Goal: Check status: Check status

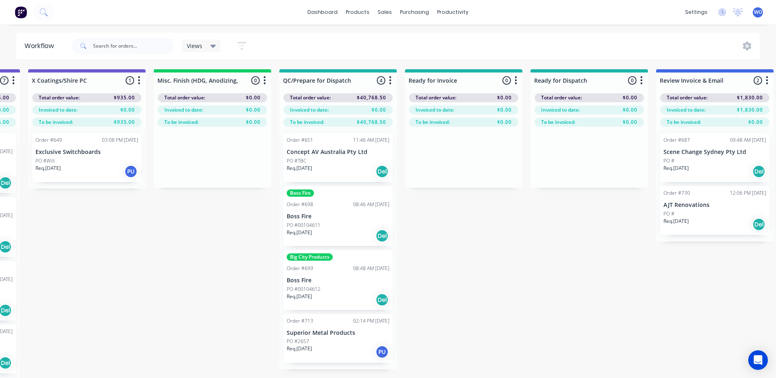
scroll to position [0, 2878]
click at [22, 10] on img at bounding box center [21, 12] width 12 height 12
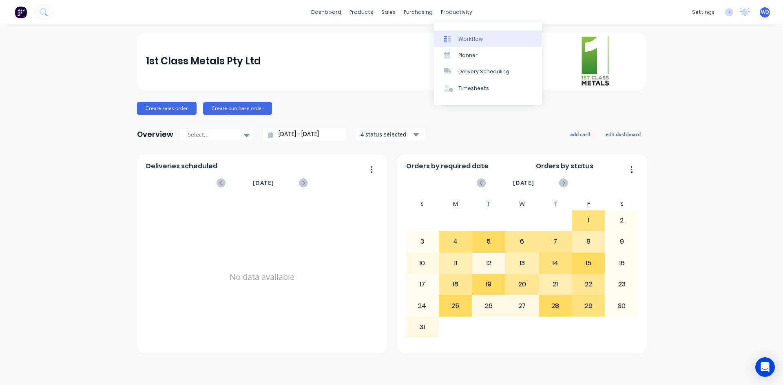
click at [478, 32] on link "Workflow" at bounding box center [488, 39] width 108 height 16
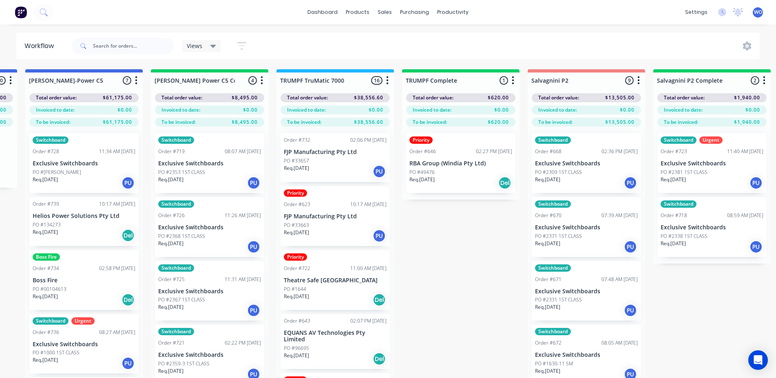
scroll to position [0, 730]
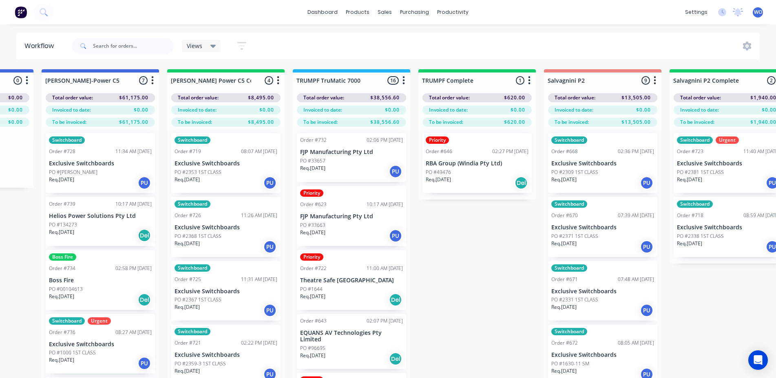
click at [185, 172] on p "PO #2353 1ST CLASS" at bounding box center [198, 172] width 47 height 7
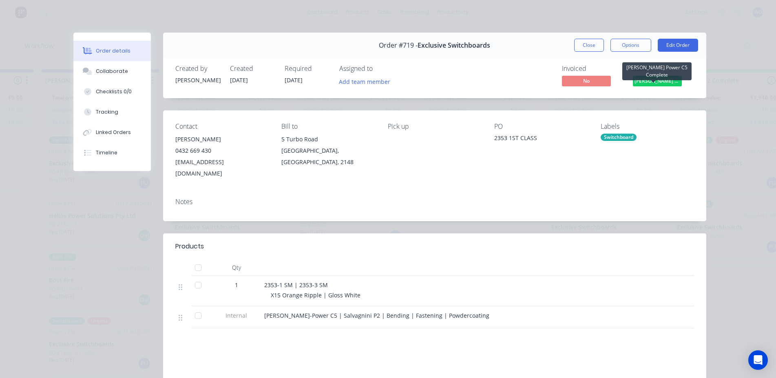
click at [660, 78] on span "[PERSON_NAME] Power C5 C..." at bounding box center [657, 81] width 49 height 10
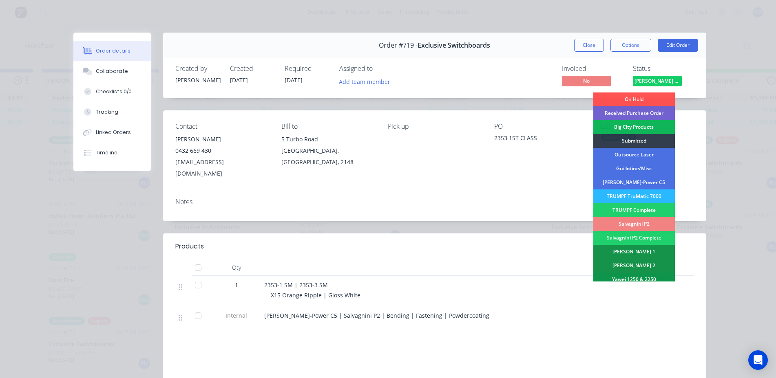
click at [648, 221] on div "Salvagnini P2" at bounding box center [634, 224] width 82 height 14
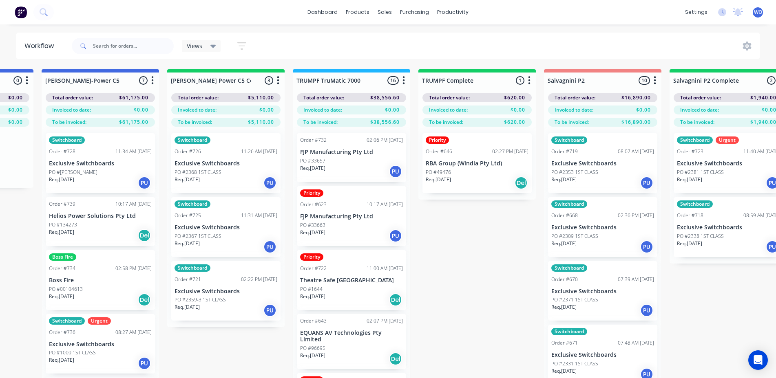
click at [252, 152] on div "11:26 AM [DATE]" at bounding box center [259, 151] width 36 height 7
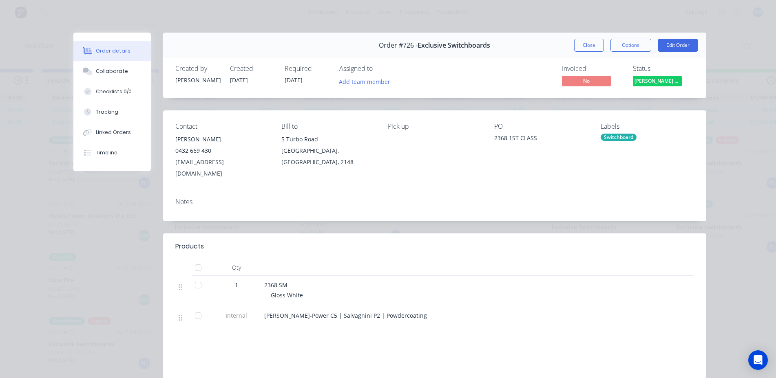
click at [657, 85] on span "[PERSON_NAME] Power C5 C..." at bounding box center [657, 81] width 49 height 10
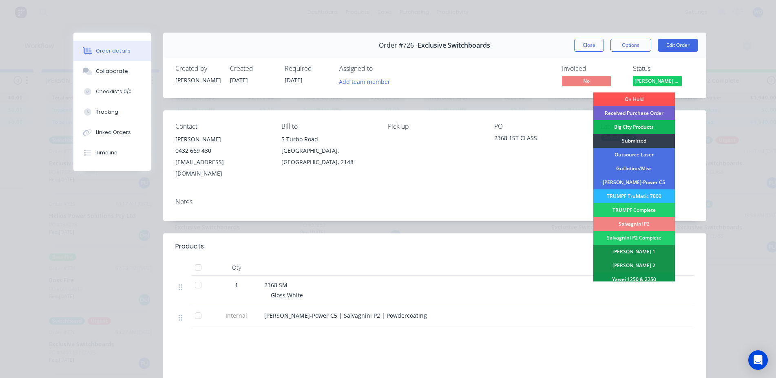
click at [644, 222] on div "Salvagnini P2" at bounding box center [634, 224] width 82 height 14
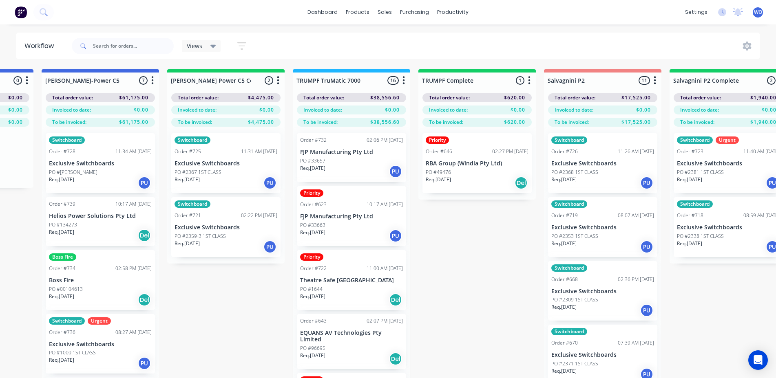
click at [228, 151] on div "Order #725 11:31 AM [DATE]" at bounding box center [226, 151] width 103 height 7
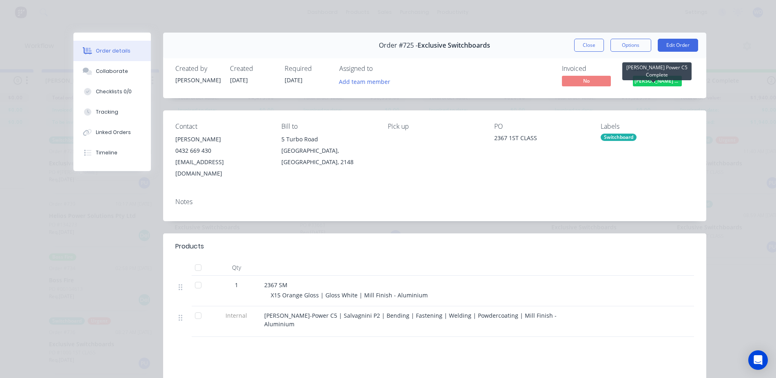
click at [651, 83] on span "[PERSON_NAME] Power C5 C..." at bounding box center [657, 81] width 49 height 10
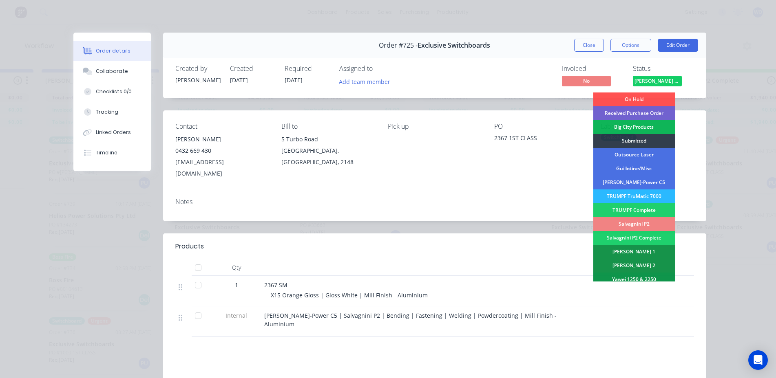
click at [643, 222] on div "Salvagnini P2" at bounding box center [634, 224] width 82 height 14
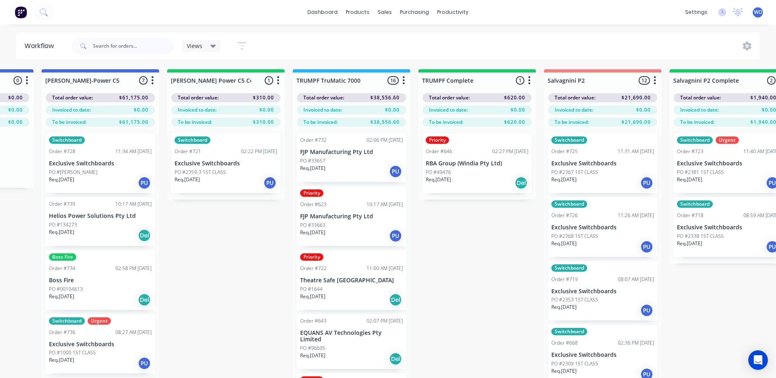
click at [227, 154] on div "Order #721 02:22 PM [DATE]" at bounding box center [226, 151] width 103 height 7
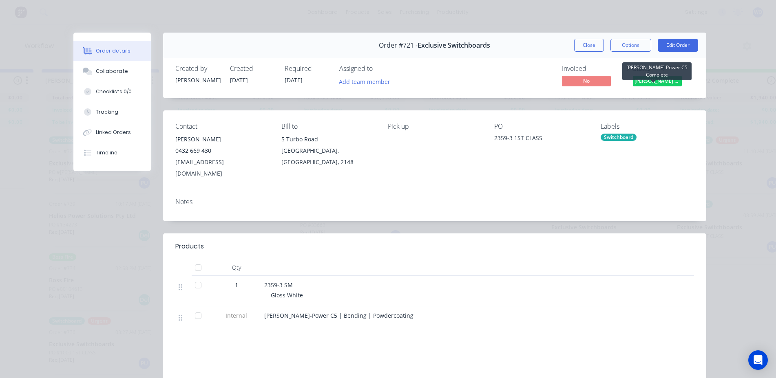
click at [647, 82] on span "[PERSON_NAME] Power C5 C..." at bounding box center [657, 81] width 49 height 10
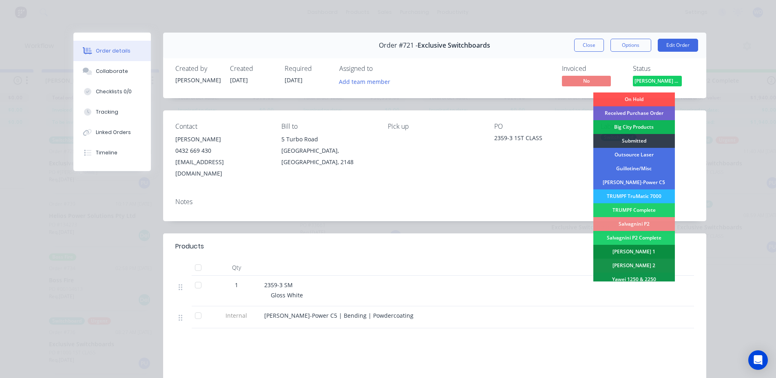
click at [635, 249] on div "[PERSON_NAME] 1" at bounding box center [634, 252] width 82 height 14
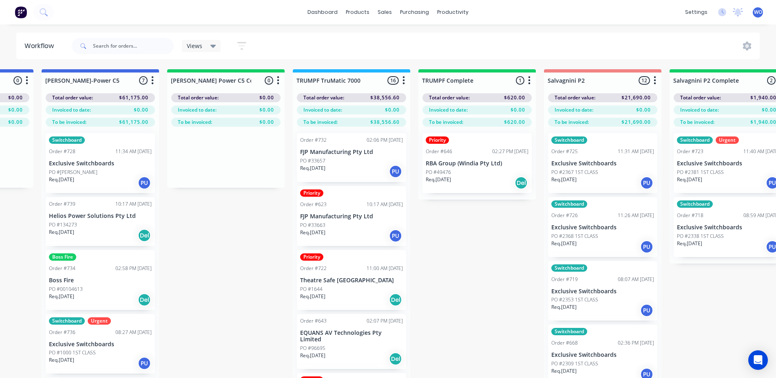
click at [467, 170] on div "PO #49476" at bounding box center [477, 172] width 103 height 7
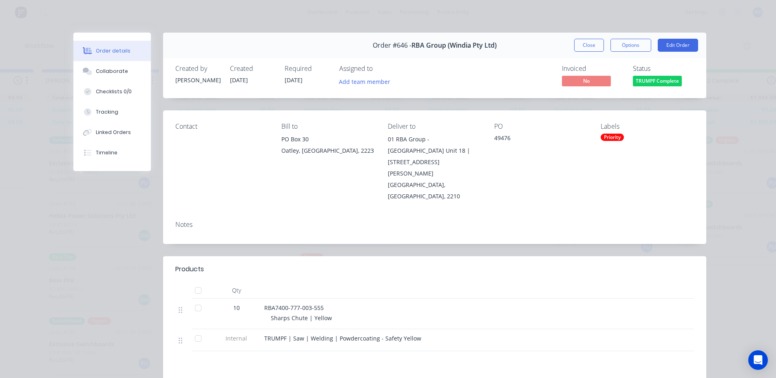
click at [658, 85] on span "TRUMPF Complete" at bounding box center [657, 81] width 49 height 10
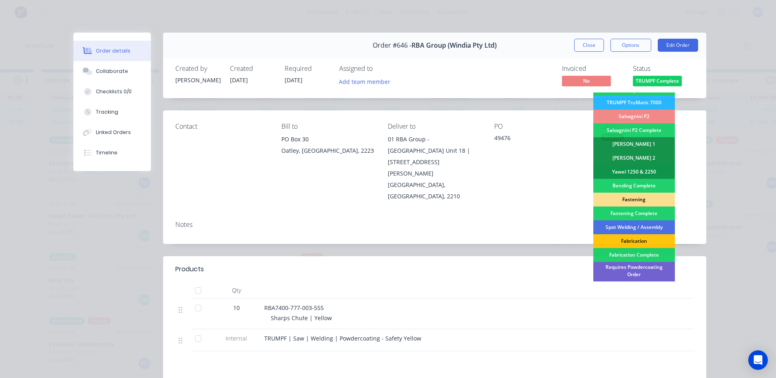
scroll to position [122, 0]
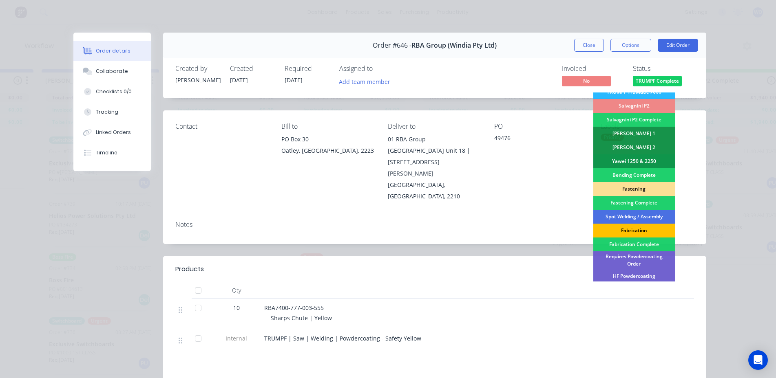
click at [622, 224] on div "Fabrication" at bounding box center [634, 231] width 82 height 14
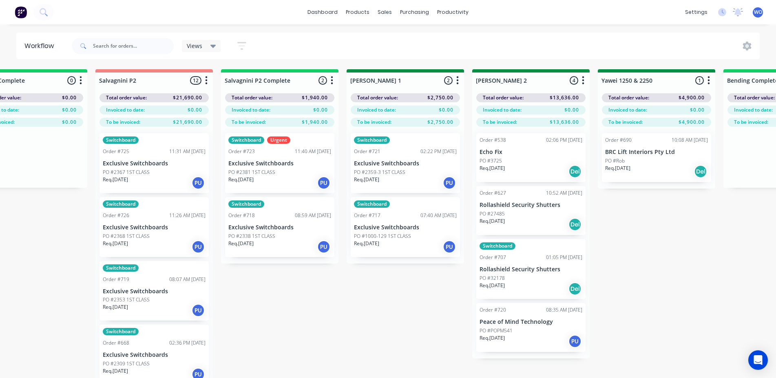
scroll to position [0, 1186]
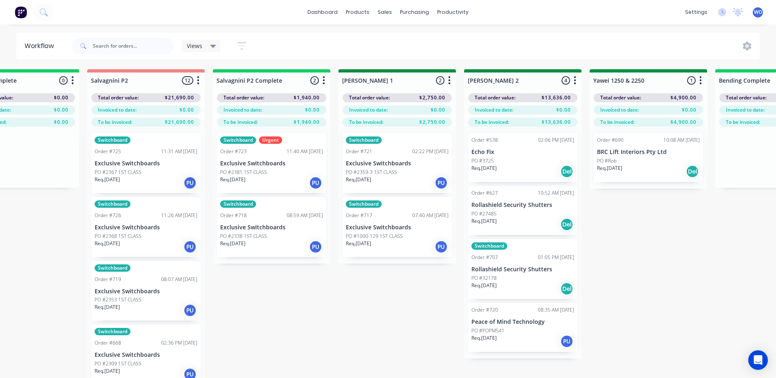
click at [287, 159] on div "Switchboard Urgent Order #723 11:40 AM [DATE] Exclusive Switchboards PO #2381 1…" at bounding box center [271, 163] width 109 height 60
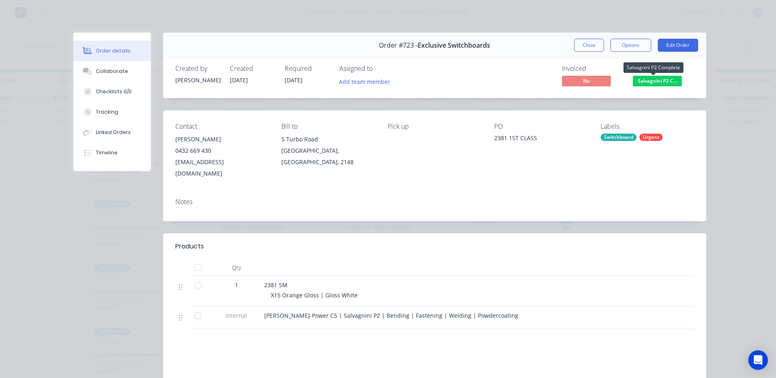
click at [666, 83] on span "Salvagnini P2 C..." at bounding box center [657, 81] width 49 height 10
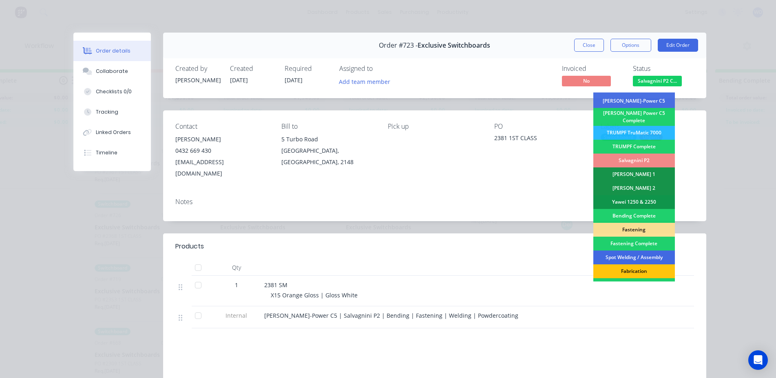
scroll to position [122, 0]
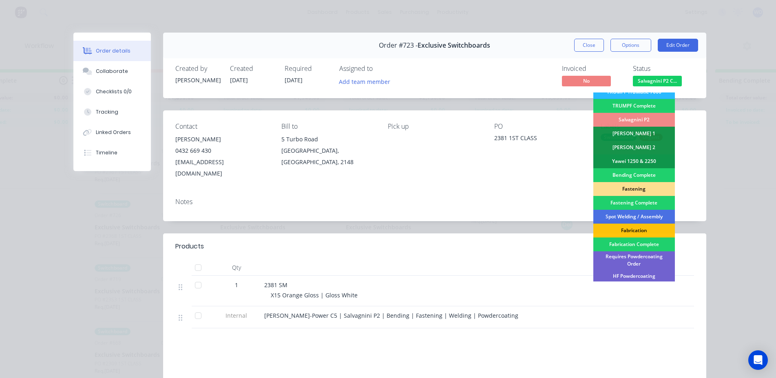
click at [641, 183] on div "Fastening" at bounding box center [634, 189] width 82 height 14
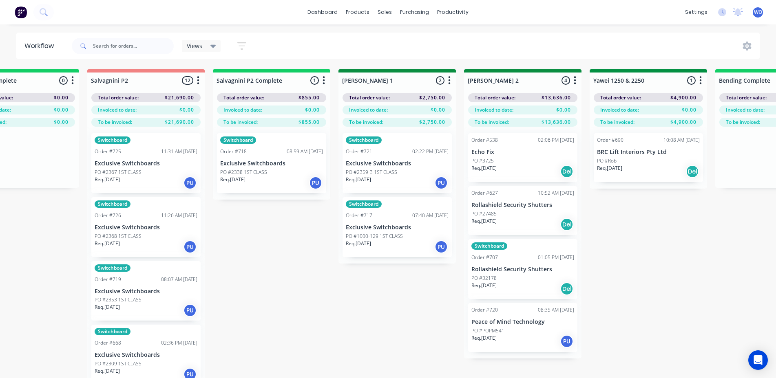
click at [287, 172] on div "PO #2338 1ST CLASS" at bounding box center [271, 172] width 103 height 7
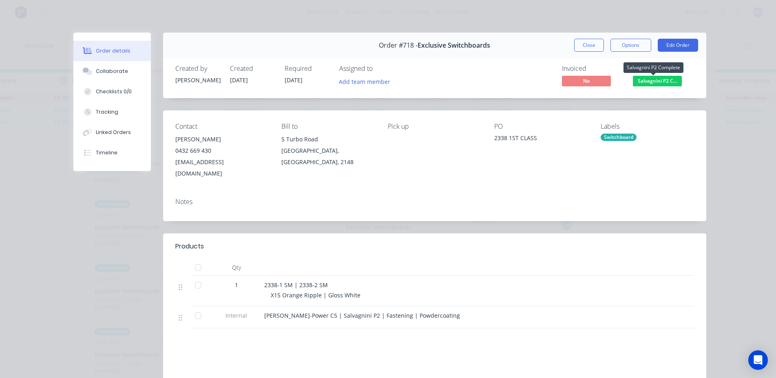
click at [647, 86] on span "Salvagnini P2 C..." at bounding box center [657, 81] width 49 height 10
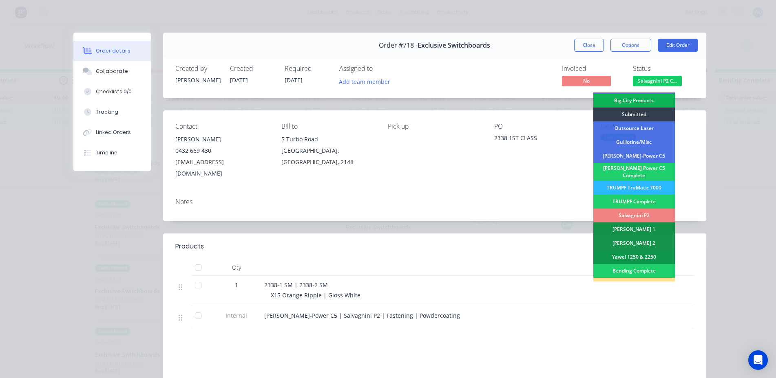
scroll to position [41, 0]
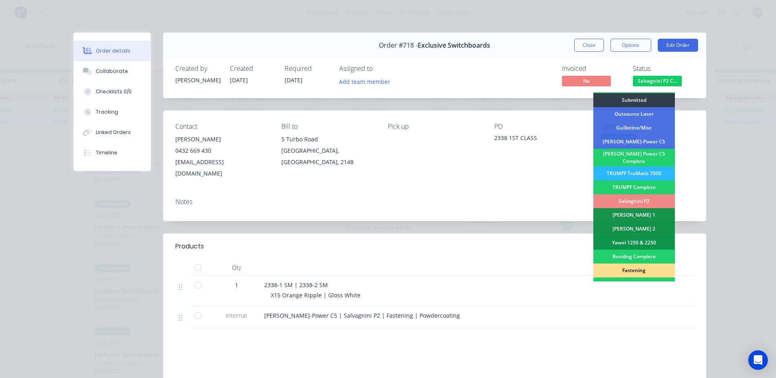
click at [636, 270] on div "Fastening" at bounding box center [634, 271] width 82 height 14
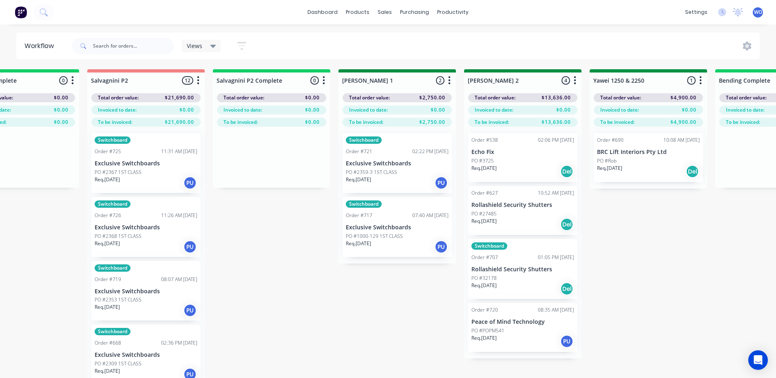
click at [412, 378] on div "On Hold 1 Status colour #FF4949 hex #FF4949 Save Cancel Notifications Email SMS…" at bounding box center [670, 238] width 3725 height 338
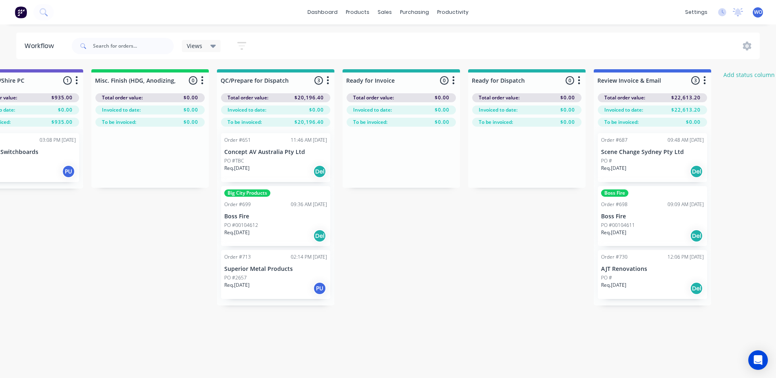
scroll to position [0, 3001]
